Goal: Task Accomplishment & Management: Manage account settings

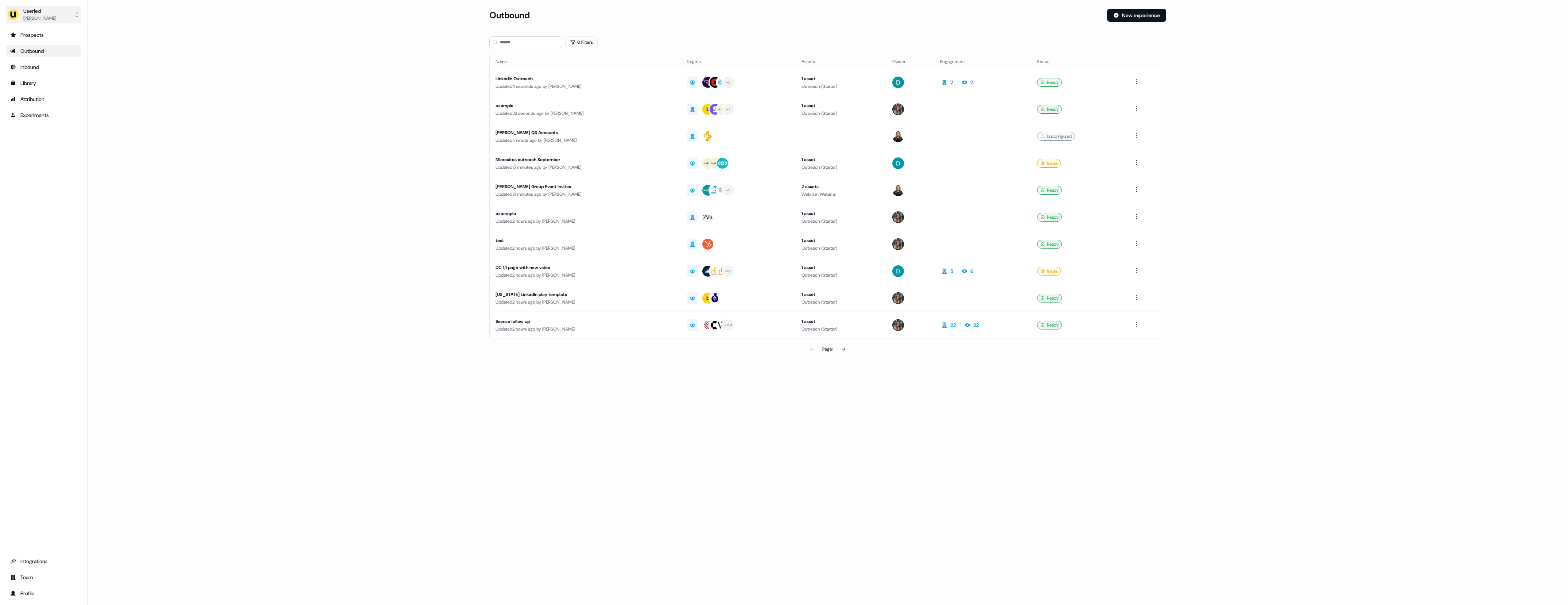
click at [58, 21] on button "Userled [PERSON_NAME]" at bounding box center [44, 15] width 75 height 18
click at [65, 32] on div "Impersonate (Admin)" at bounding box center [43, 35] width 69 height 13
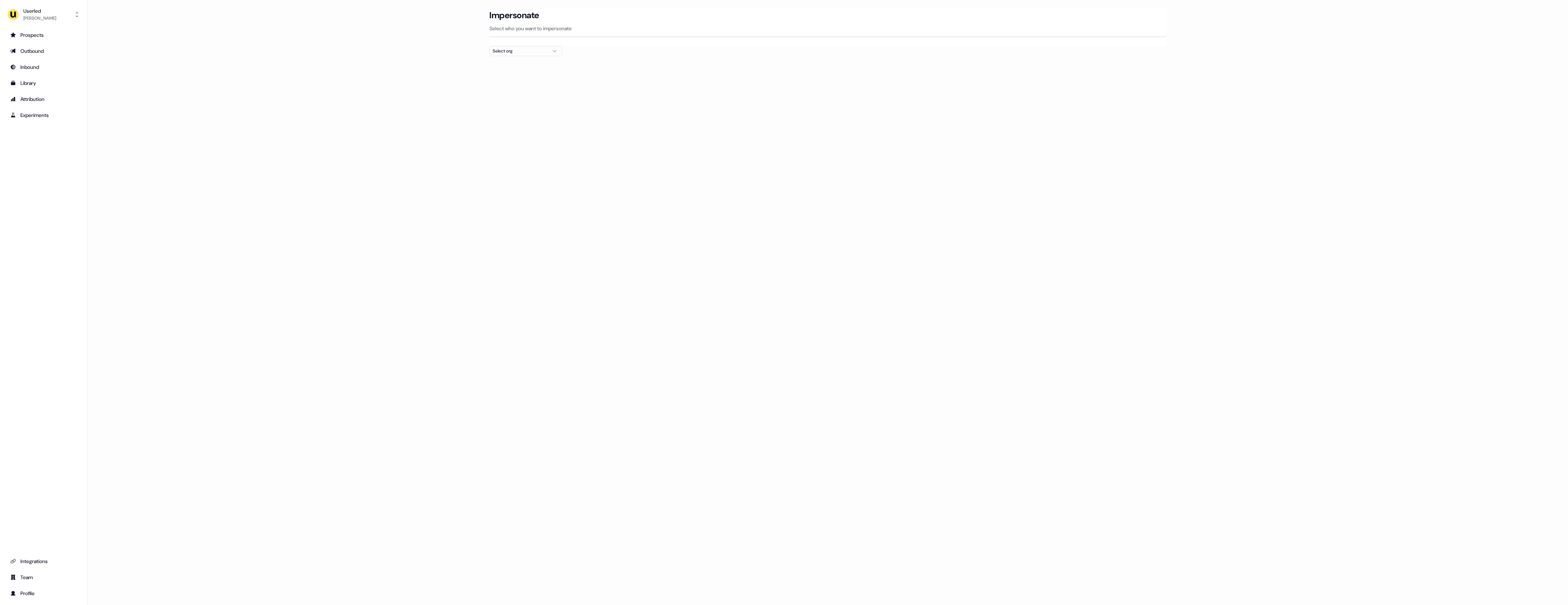
click at [510, 49] on div "Select org" at bounding box center [520, 51] width 55 height 7
type input "***"
click at [515, 81] on div "nPlan" at bounding box center [526, 77] width 72 height 12
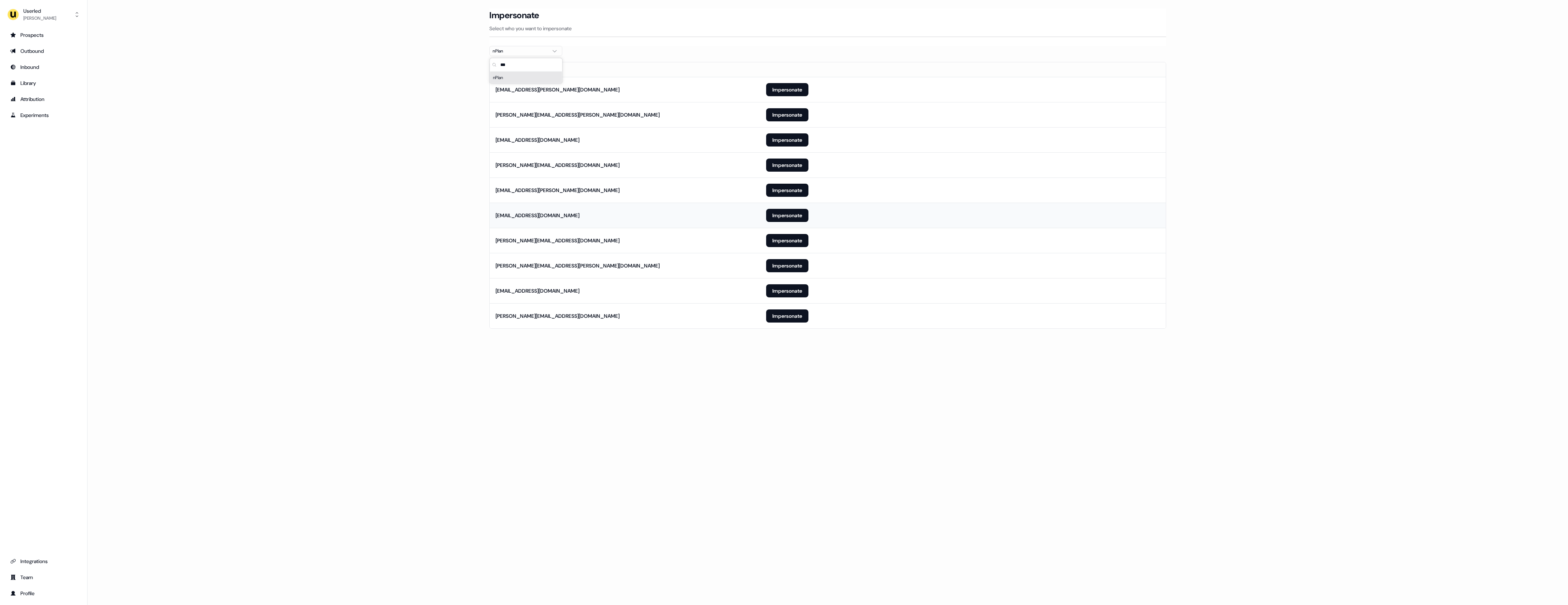
click at [698, 225] on td "[EMAIL_ADDRESS][DOMAIN_NAME]" at bounding box center [625, 215] width 271 height 25
click at [802, 247] on button "Impersonate" at bounding box center [787, 241] width 42 height 13
